Goal: Task Accomplishment & Management: Use online tool/utility

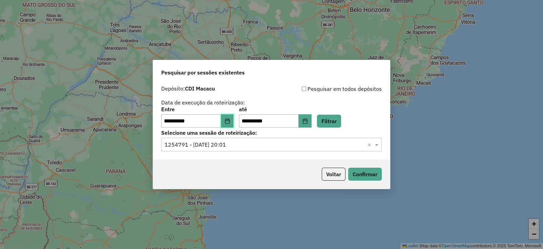
click at [230, 122] on icon "Choose Date" at bounding box center [227, 120] width 5 height 5
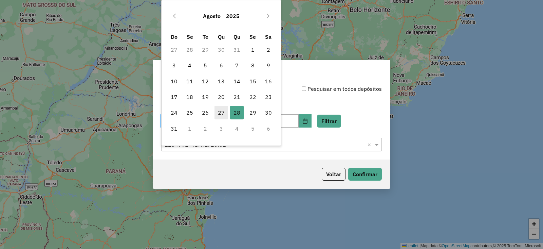
click at [222, 114] on span "27" at bounding box center [222, 113] width 14 height 14
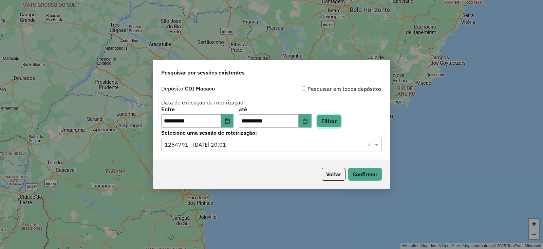
click at [332, 121] on button "Filtrar" at bounding box center [329, 120] width 24 height 13
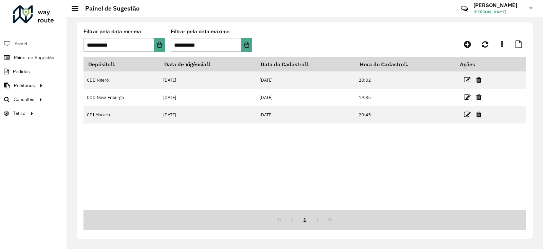
click at [17, 15] on div at bounding box center [33, 14] width 41 height 18
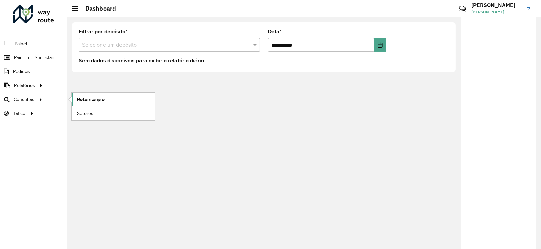
click at [93, 100] on span "Roteirização" at bounding box center [91, 99] width 28 height 7
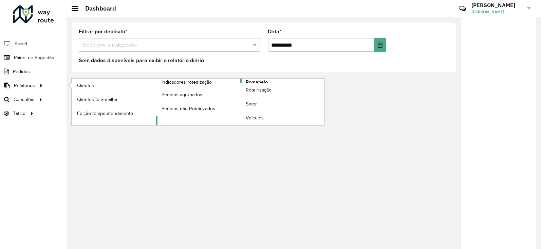
click at [256, 82] on span "Romaneio" at bounding box center [257, 81] width 22 height 7
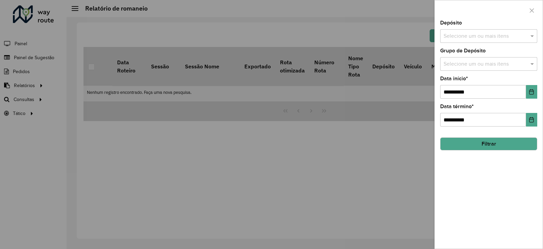
click at [461, 36] on input "text" at bounding box center [485, 36] width 87 height 8
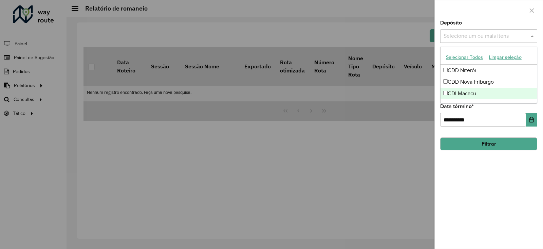
click at [471, 94] on div "CDI Macacu" at bounding box center [489, 94] width 96 height 12
click at [498, 180] on div "**********" at bounding box center [489, 134] width 108 height 228
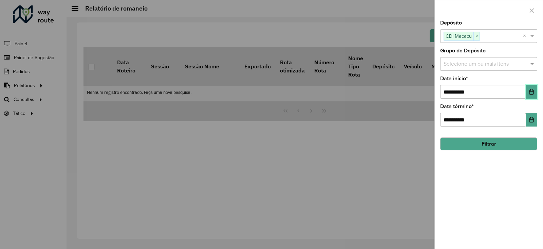
click at [529, 91] on button "Choose Date" at bounding box center [531, 92] width 11 height 14
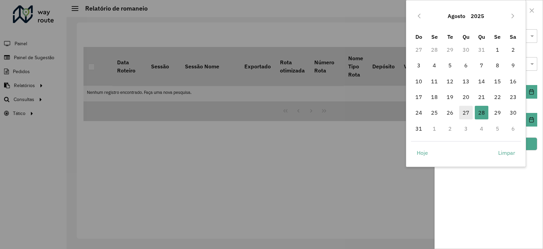
click at [468, 114] on span "27" at bounding box center [466, 113] width 14 height 14
type input "**********"
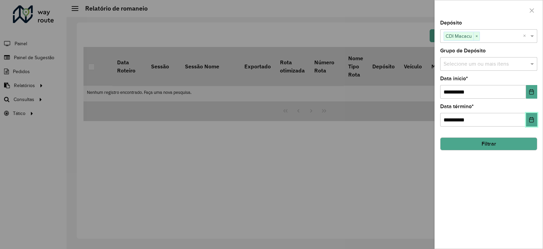
click at [530, 122] on icon "Choose Date" at bounding box center [531, 119] width 5 height 5
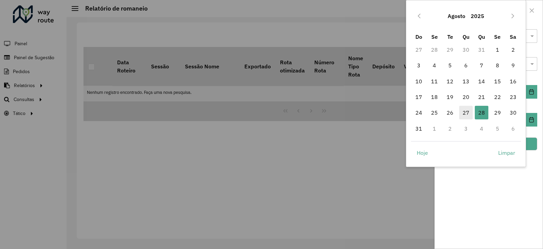
click at [470, 116] on span "27" at bounding box center [466, 113] width 14 height 14
type input "**********"
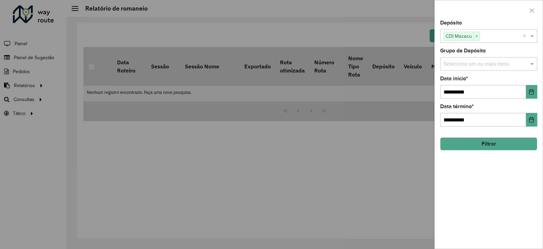
click at [491, 68] on input "text" at bounding box center [485, 64] width 87 height 8
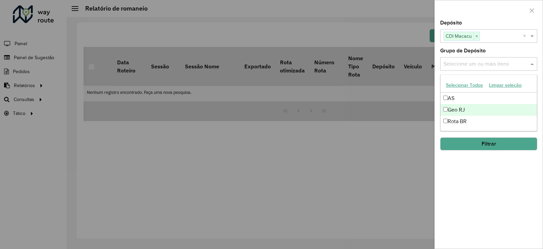
click at [463, 109] on div "Geo RJ" at bounding box center [489, 110] width 96 height 12
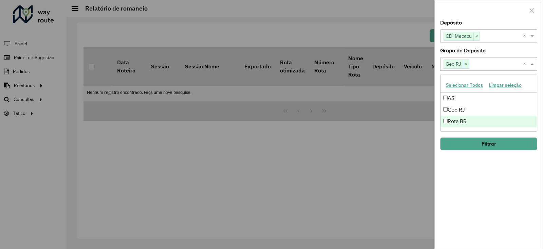
click at [485, 185] on div "**********" at bounding box center [489, 134] width 108 height 228
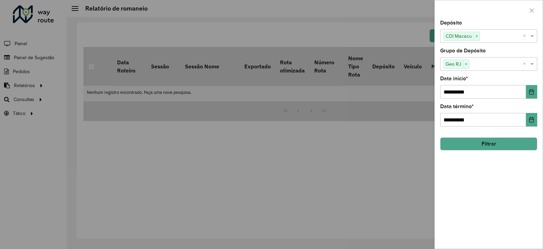
click at [474, 145] on button "Filtrar" at bounding box center [488, 143] width 97 height 13
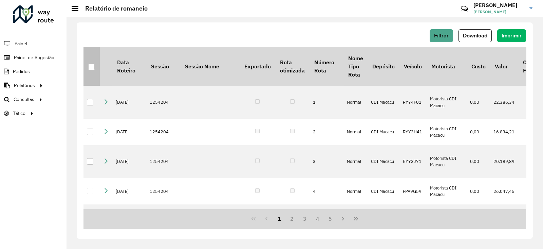
click at [90, 68] on div at bounding box center [91, 66] width 6 height 6
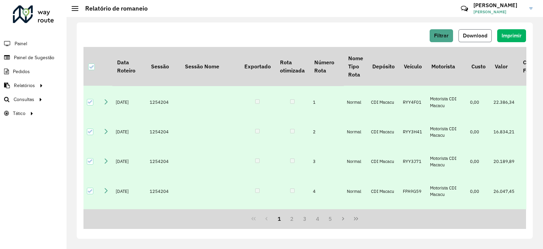
click at [470, 35] on span "Download" at bounding box center [475, 36] width 24 height 6
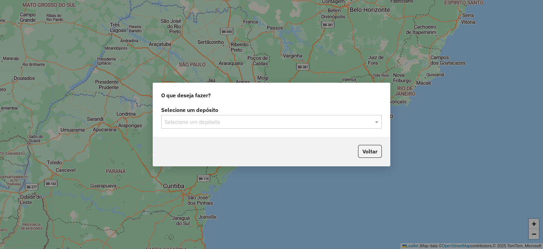
click at [185, 118] on input "text" at bounding box center [265, 122] width 200 height 8
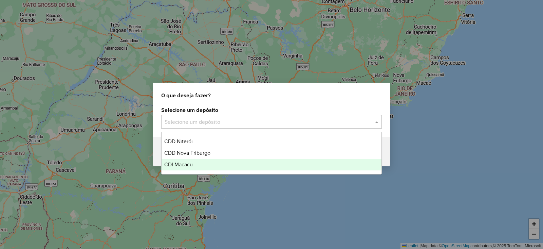
click at [184, 166] on span "CDI Macacu" at bounding box center [178, 164] width 29 height 6
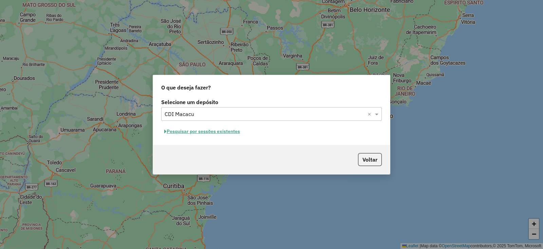
click at [190, 131] on button "Pesquisar por sessões existentes" at bounding box center [202, 131] width 82 height 11
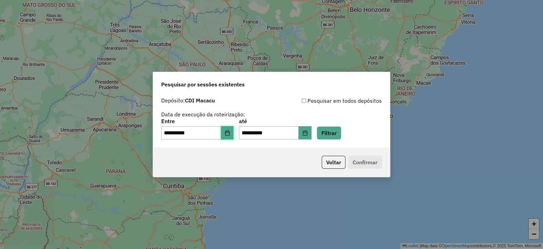
click at [230, 131] on icon "Choose Date" at bounding box center [227, 132] width 4 height 5
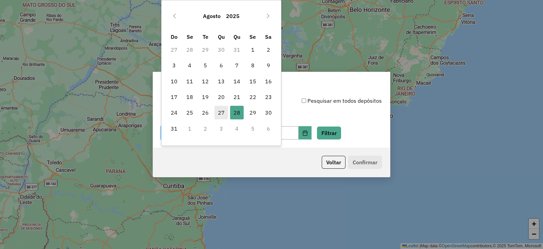
click at [220, 111] on span "27" at bounding box center [222, 113] width 14 height 14
type input "**********"
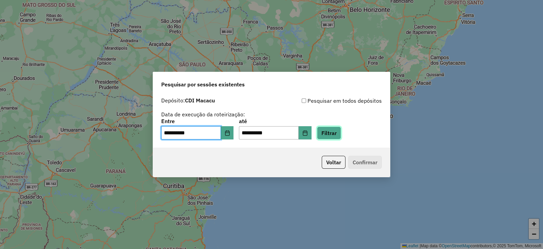
click at [341, 134] on button "Filtrar" at bounding box center [329, 132] width 24 height 13
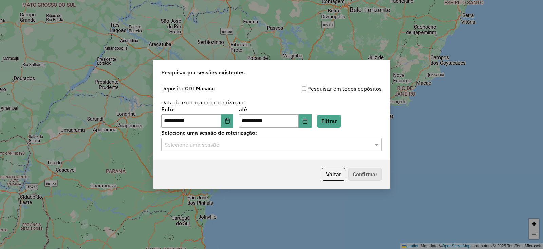
click at [305, 145] on input "text" at bounding box center [265, 145] width 200 height 8
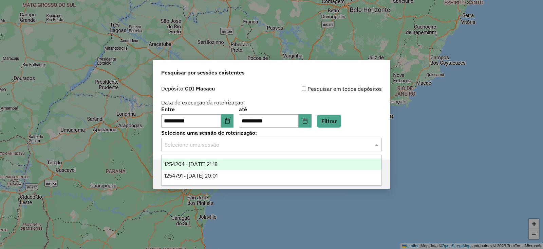
click at [218, 166] on span "1254204 - 27/08/2025 21:18" at bounding box center [190, 164] width 53 height 6
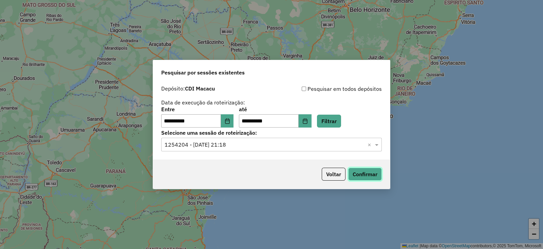
click at [358, 174] on button "Confirmar" at bounding box center [365, 173] width 34 height 13
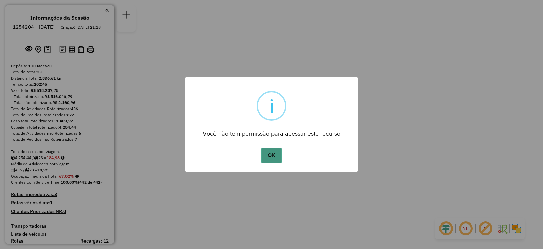
click at [263, 153] on button "OK" at bounding box center [271, 155] width 20 height 16
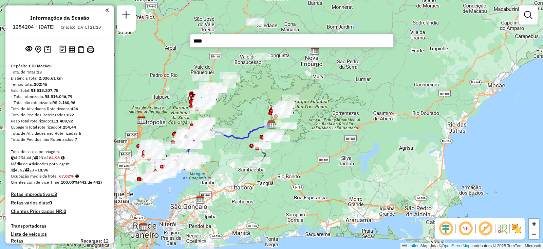
type input "*****"
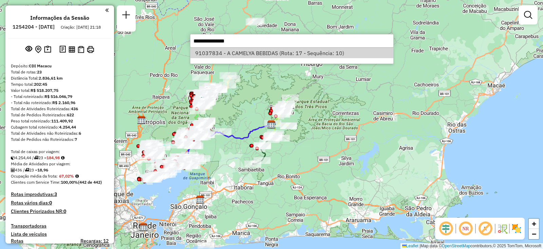
select select "**********"
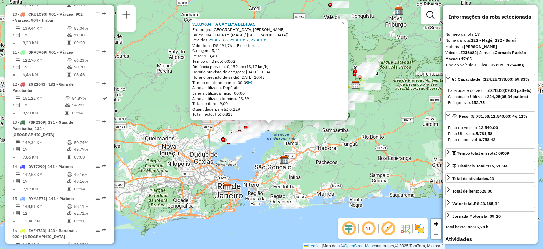
scroll to position [836, 0]
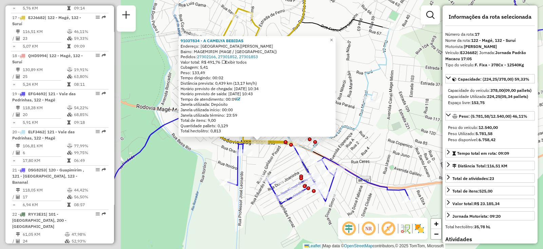
drag, startPoint x: 229, startPoint y: 155, endPoint x: 353, endPoint y: 141, distance: 125.1
click at [358, 141] on div "91037834 - A CAMELYA BEBIDAS Endereço: [GEOGRAPHIC_DATA][PERSON_NAME]: [GEOGRAP…" at bounding box center [271, 124] width 543 height 249
